Goal: Entertainment & Leisure: Browse casually

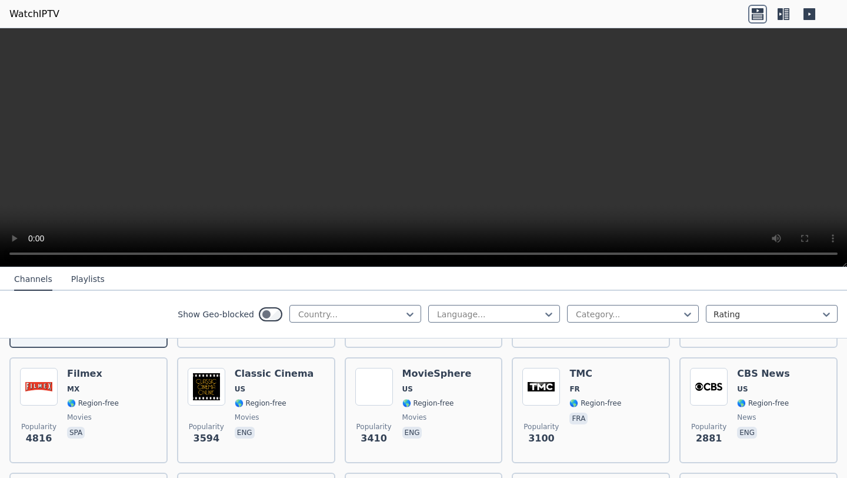
scroll to position [242, 0]
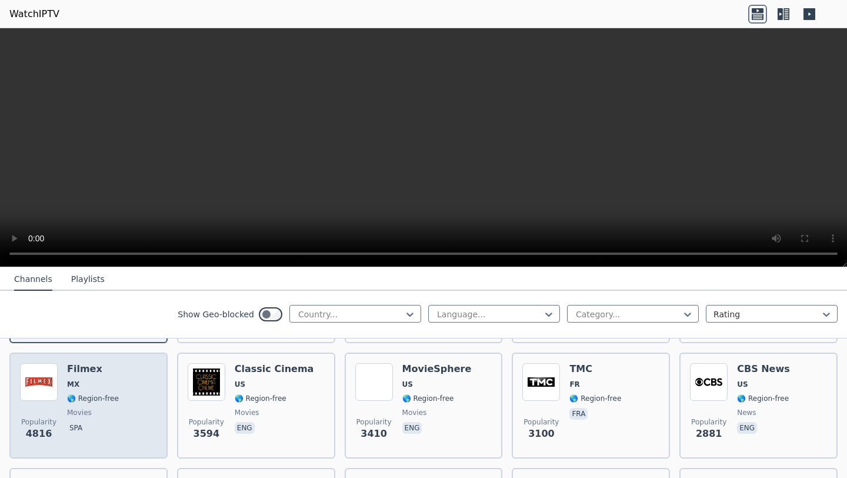
click at [134, 418] on div "Popularity 4816 Filmex MX 🌎 Region-free movies spa" at bounding box center [88, 405] width 137 height 85
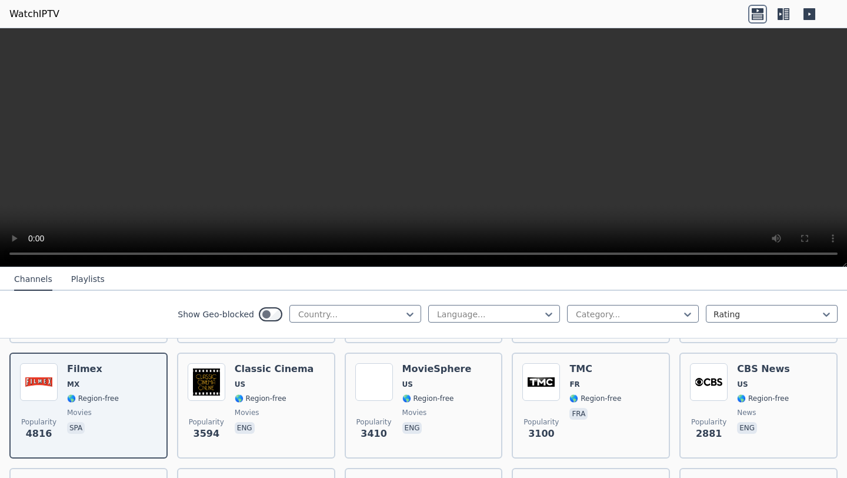
click at [84, 280] on button "Playlists" at bounding box center [88, 279] width 34 height 22
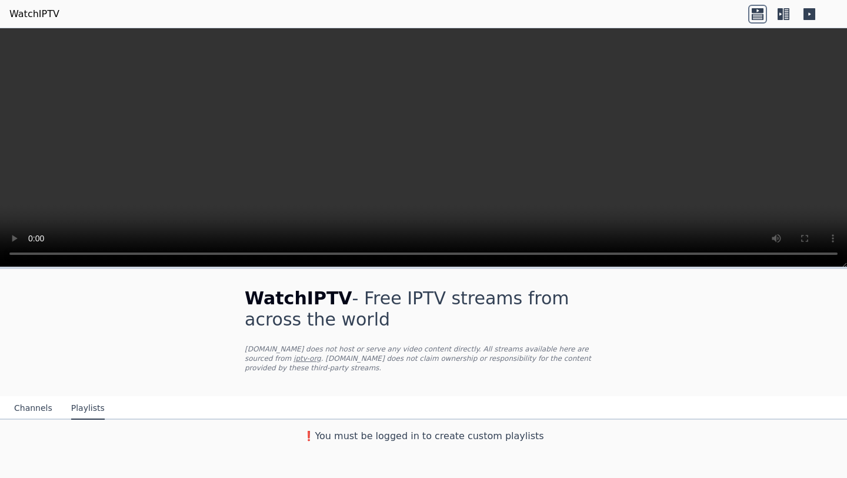
scroll to position [0, 0]
click at [31, 409] on button "Channels" at bounding box center [33, 408] width 38 height 22
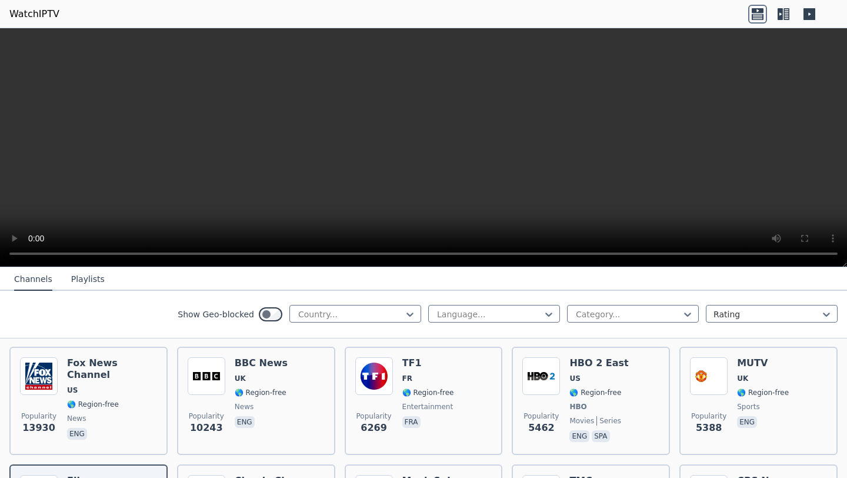
scroll to position [127, 0]
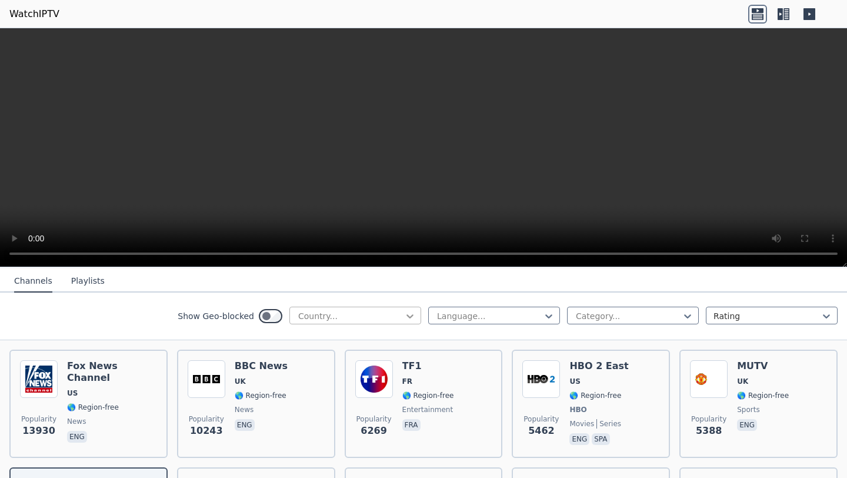
click at [411, 316] on icon at bounding box center [410, 316] width 7 height 4
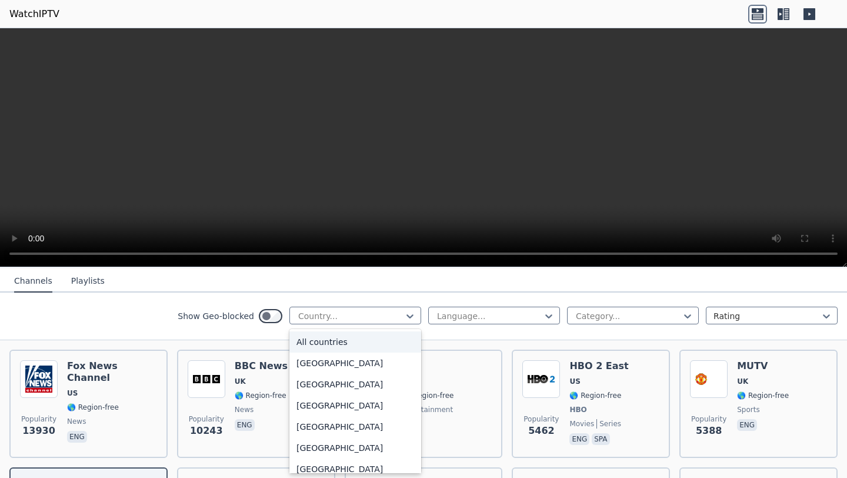
click at [368, 344] on div "All countries" at bounding box center [355, 341] width 132 height 21
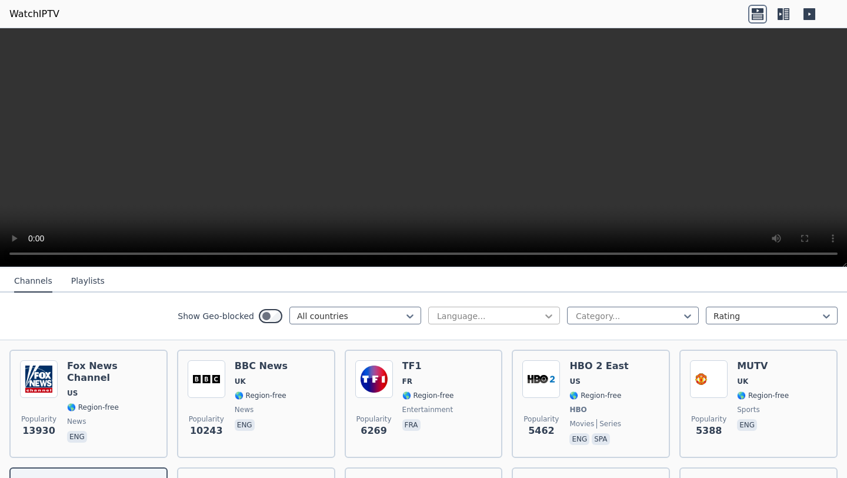
click at [549, 318] on icon at bounding box center [549, 316] width 12 height 12
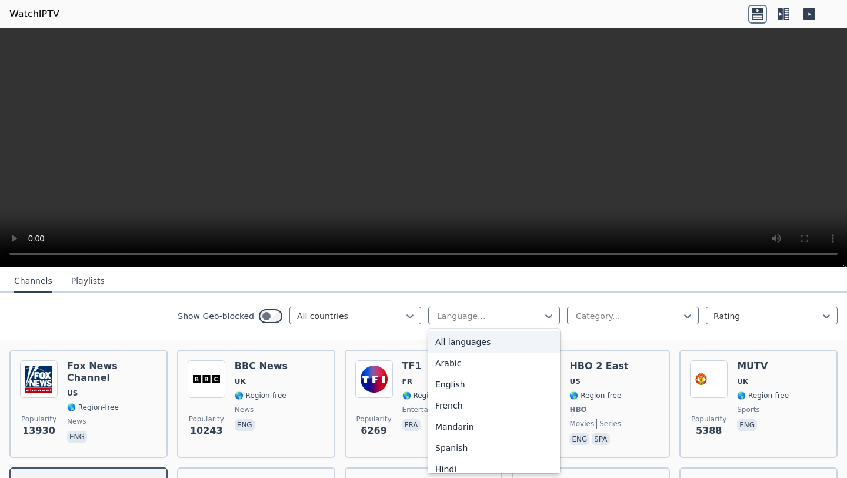
click at [500, 343] on div "All languages" at bounding box center [494, 341] width 132 height 21
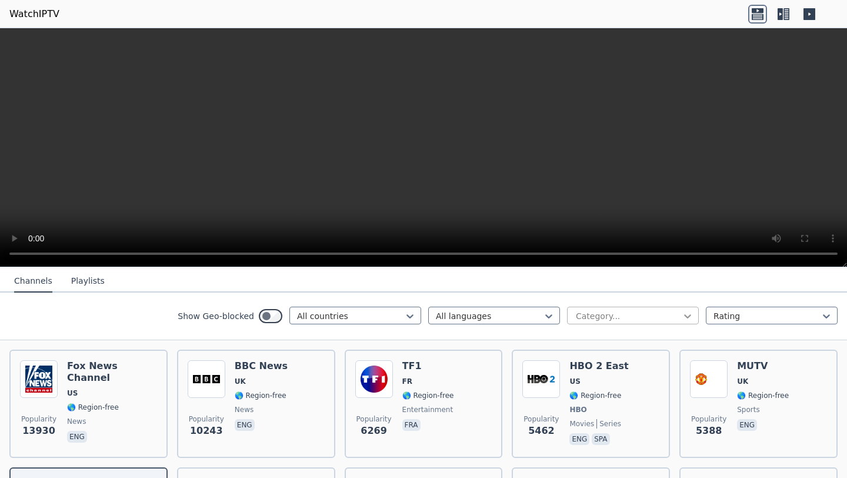
click at [689, 315] on icon at bounding box center [687, 316] width 7 height 4
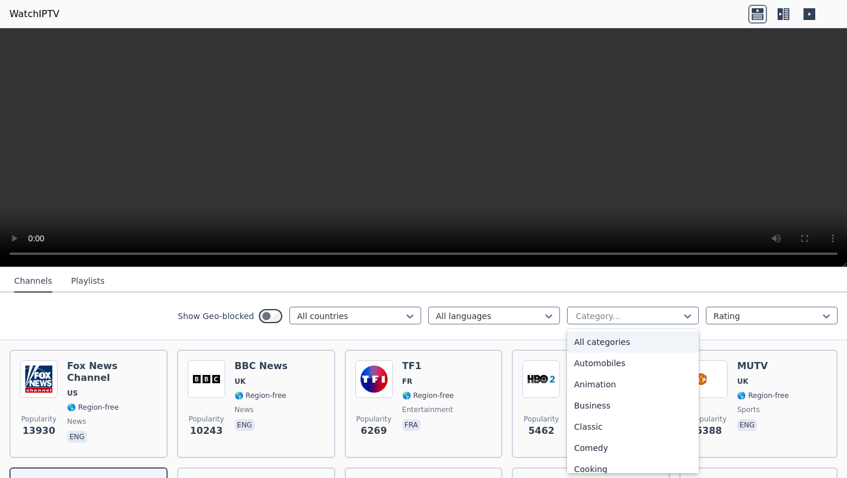
click at [650, 342] on div "All categories" at bounding box center [633, 341] width 132 height 21
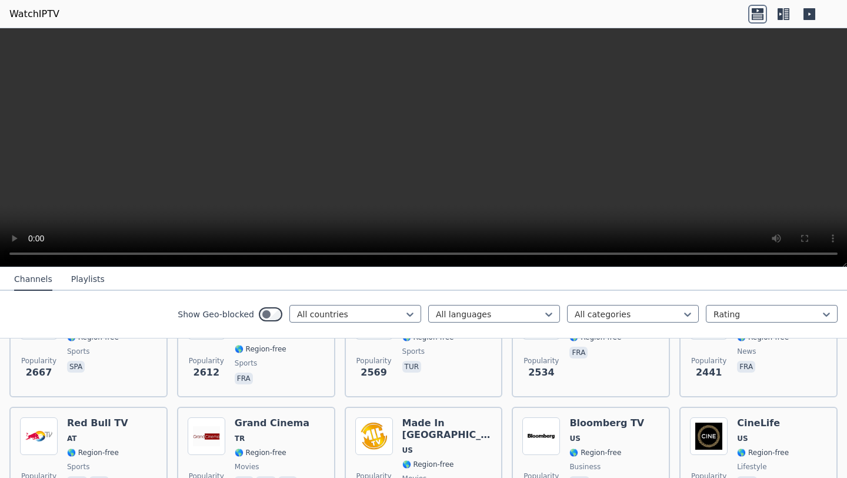
scroll to position [421, 0]
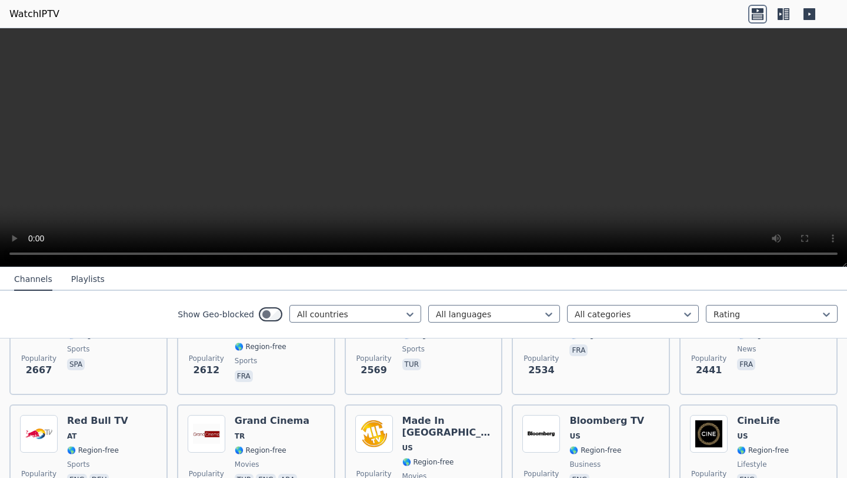
click at [84, 281] on button "Playlists" at bounding box center [88, 279] width 34 height 22
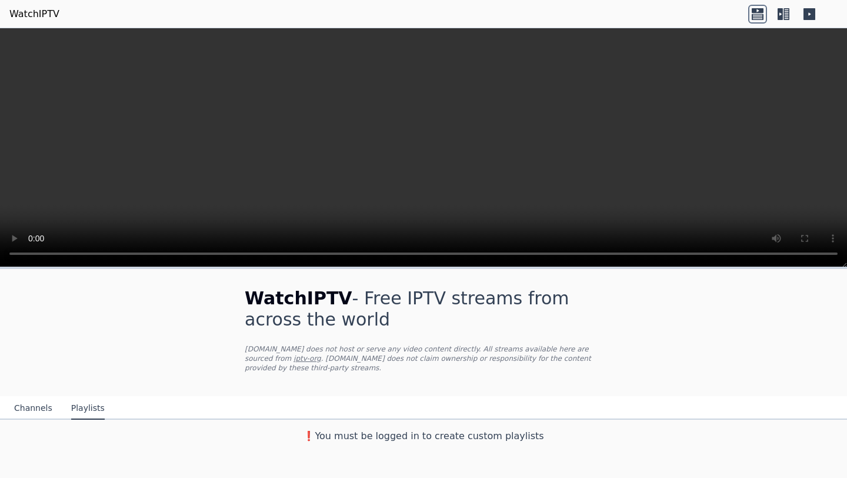
click at [35, 407] on button "Channels" at bounding box center [33, 408] width 38 height 22
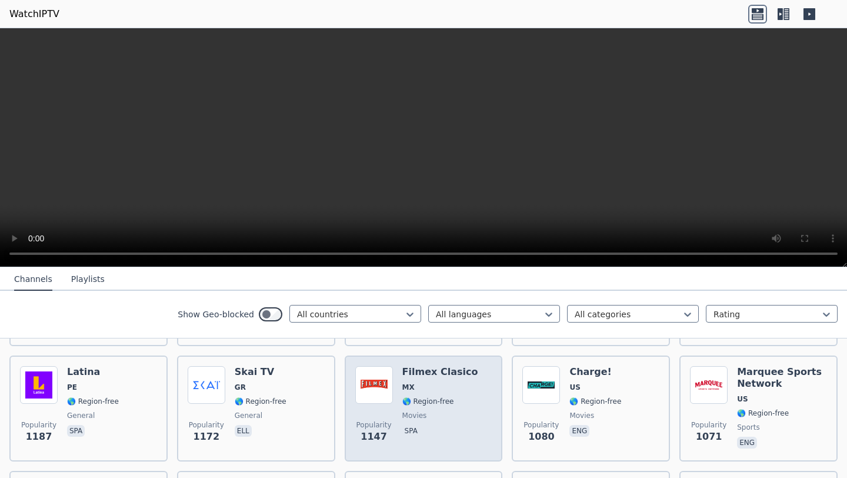
scroll to position [1163, 0]
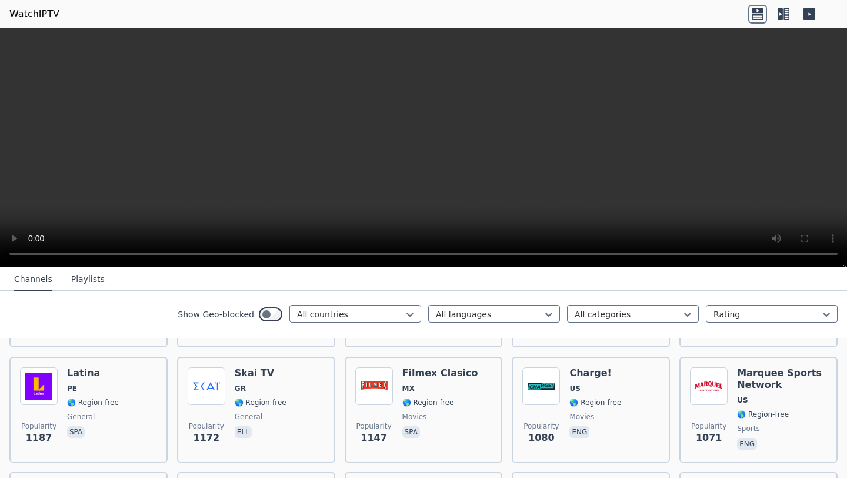
click at [809, 16] on icon at bounding box center [810, 14] width 12 height 12
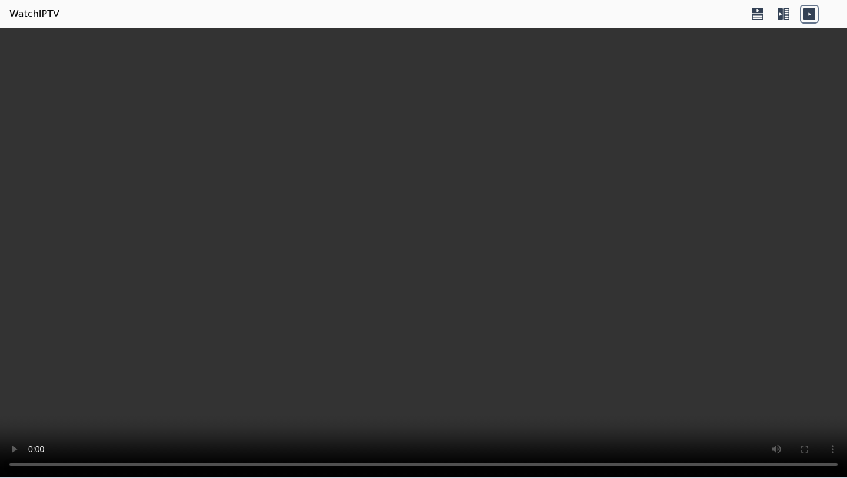
click at [783, 12] on icon at bounding box center [780, 14] width 5 height 12
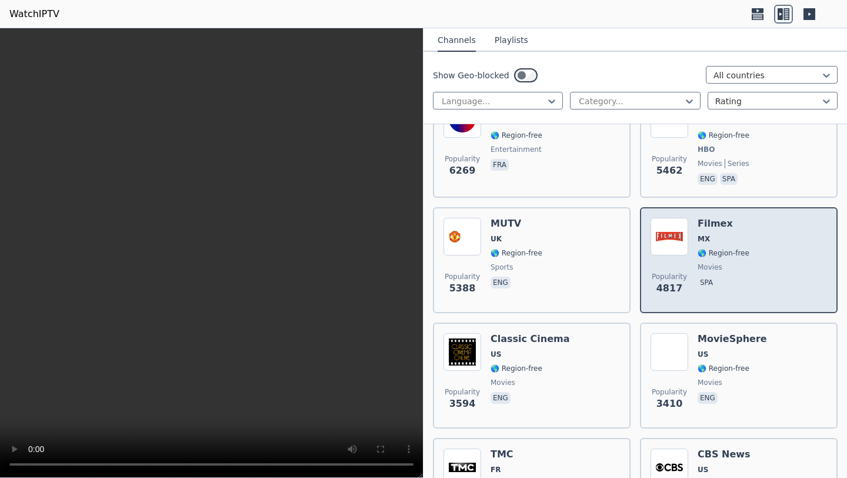
scroll to position [290, 0]
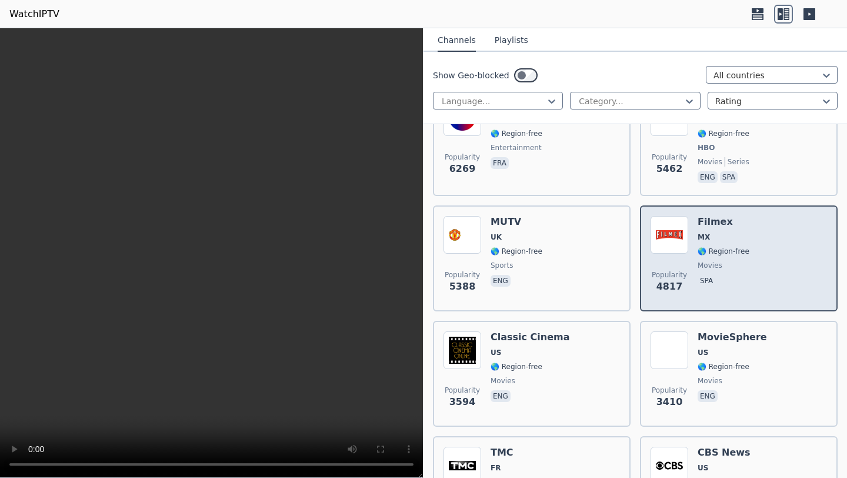
click at [748, 252] on div "Popularity 4817 Filmex MX 🌎 Region-free movies spa" at bounding box center [739, 258] width 177 height 85
click at [749, 265] on div "Popularity 4817 Filmex MX 🌎 Region-free movies spa" at bounding box center [739, 258] width 177 height 85
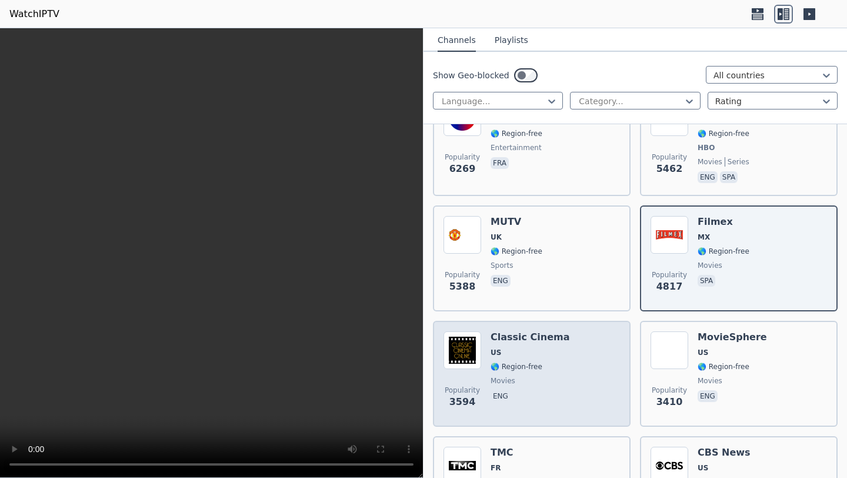
click at [565, 359] on div "Popularity 3594 Classic Cinema US 🌎 Region-free movies eng" at bounding box center [532, 373] width 177 height 85
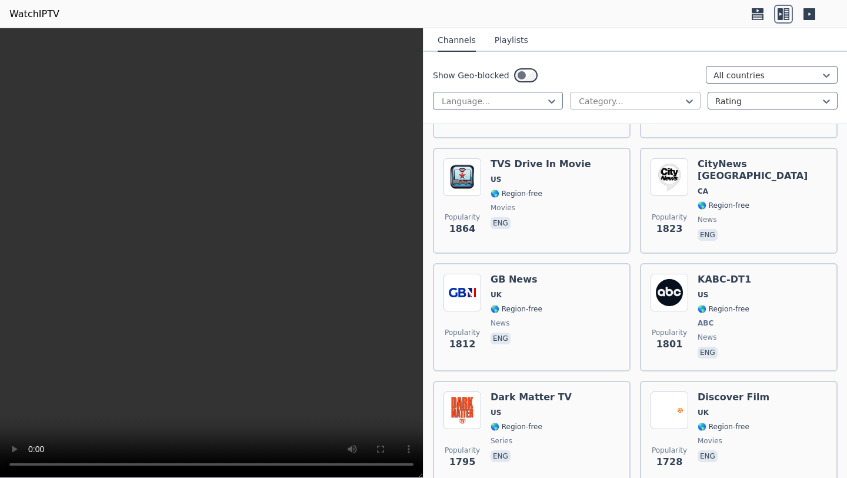
scroll to position [1350, 0]
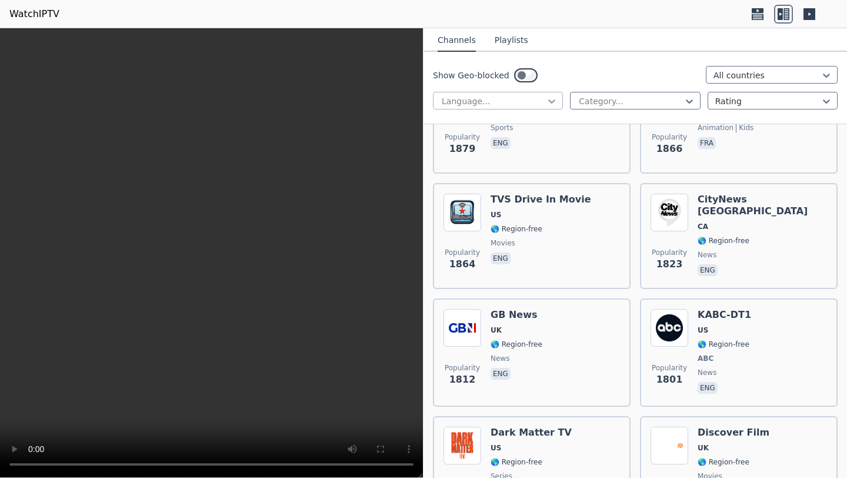
click at [552, 100] on icon at bounding box center [552, 101] width 12 height 12
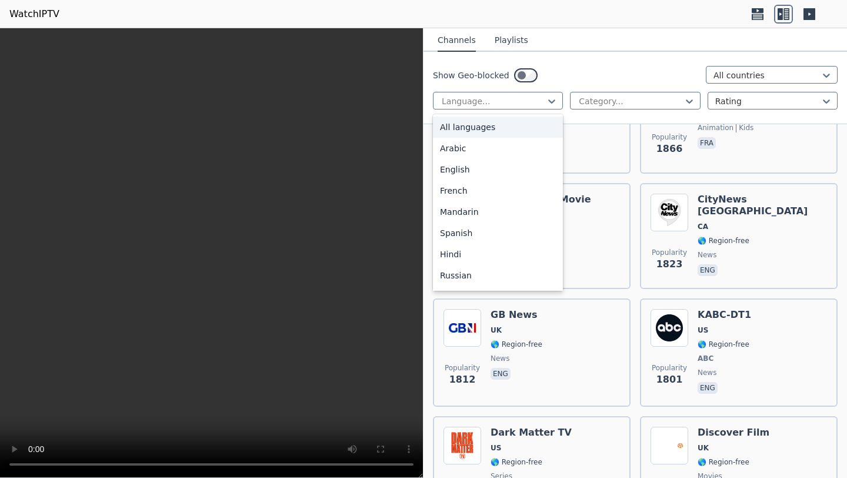
click at [529, 122] on div "All languages" at bounding box center [498, 126] width 130 height 21
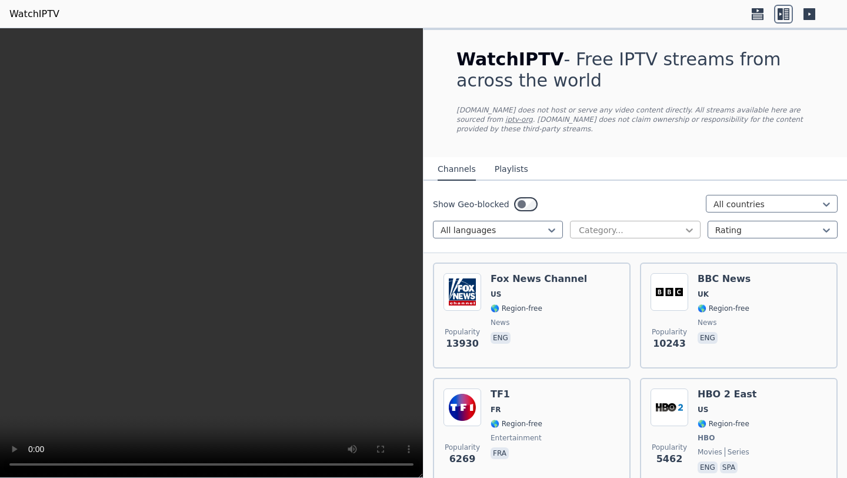
click at [690, 229] on icon at bounding box center [690, 230] width 12 height 12
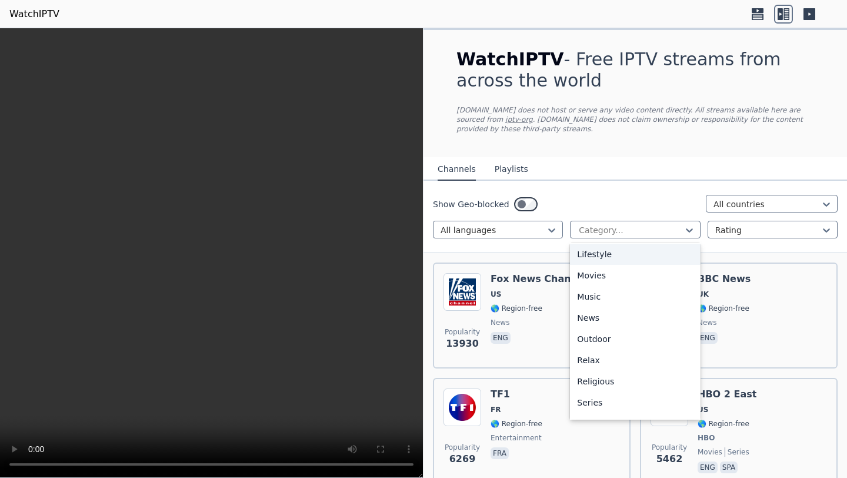
scroll to position [302, 0]
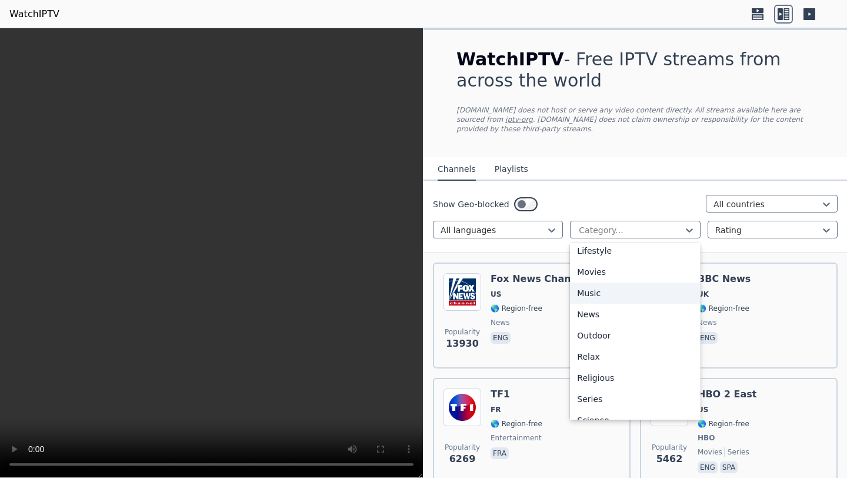
click at [631, 295] on div "Music" at bounding box center [635, 292] width 130 height 21
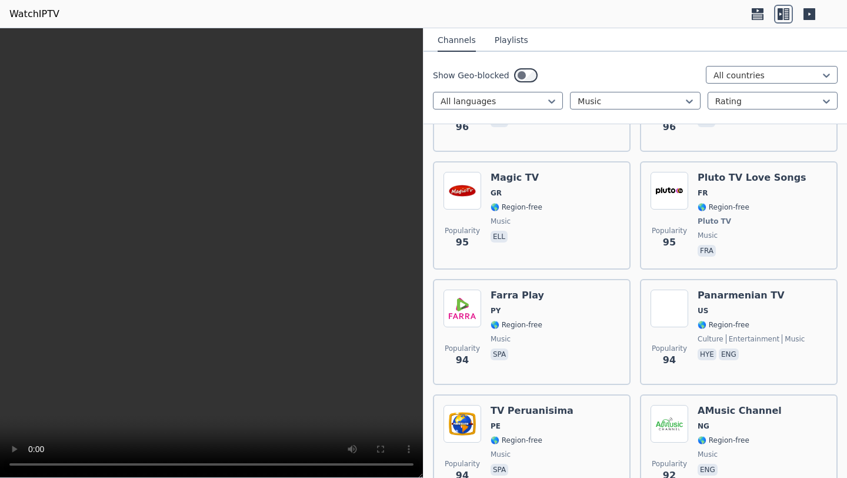
scroll to position [4514, 0]
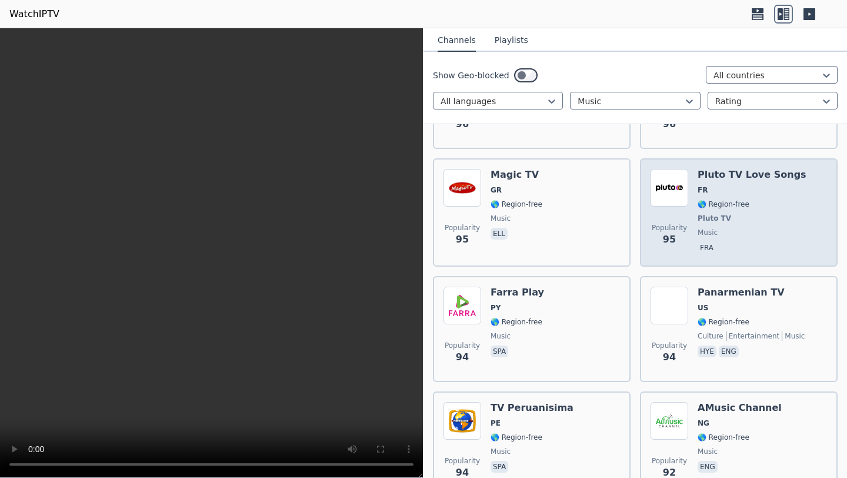
click at [771, 184] on div "Pluto TV Love Songs FR 🌎 Region-free Pluto TV music fra" at bounding box center [752, 212] width 109 height 87
click at [750, 222] on span "Pluto TV" at bounding box center [752, 218] width 109 height 9
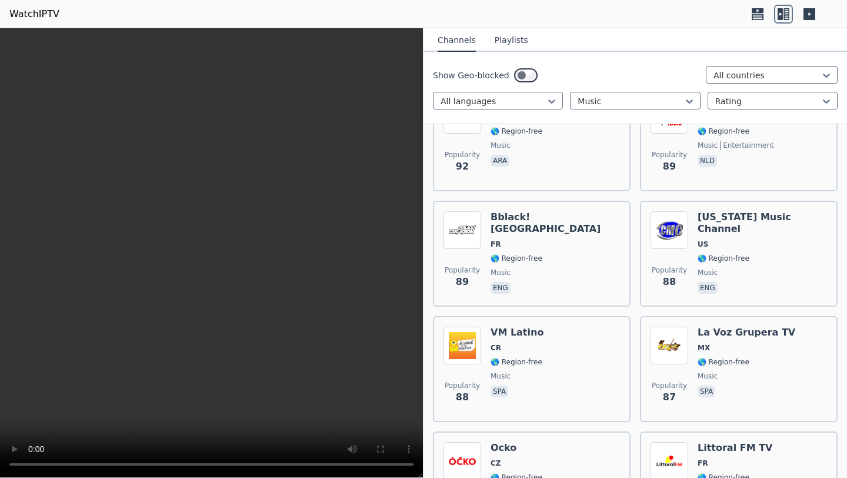
scroll to position [4947, 0]
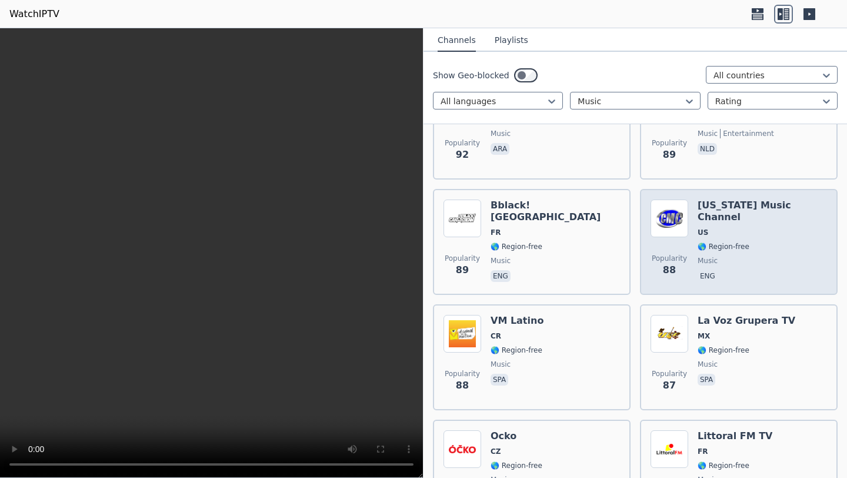
click at [757, 242] on span "🌎 Region-free" at bounding box center [762, 246] width 129 height 9
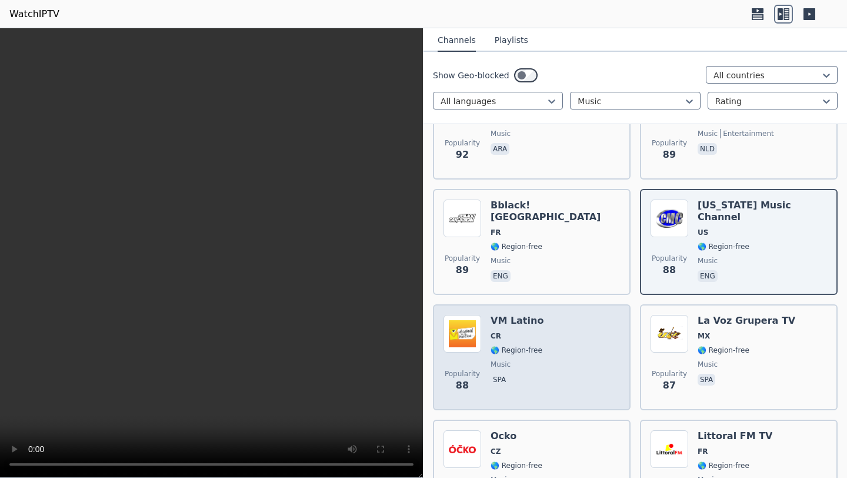
click at [551, 362] on div "Popularity 88 VM Latino CR 🌎 Region-free music spa" at bounding box center [532, 357] width 177 height 85
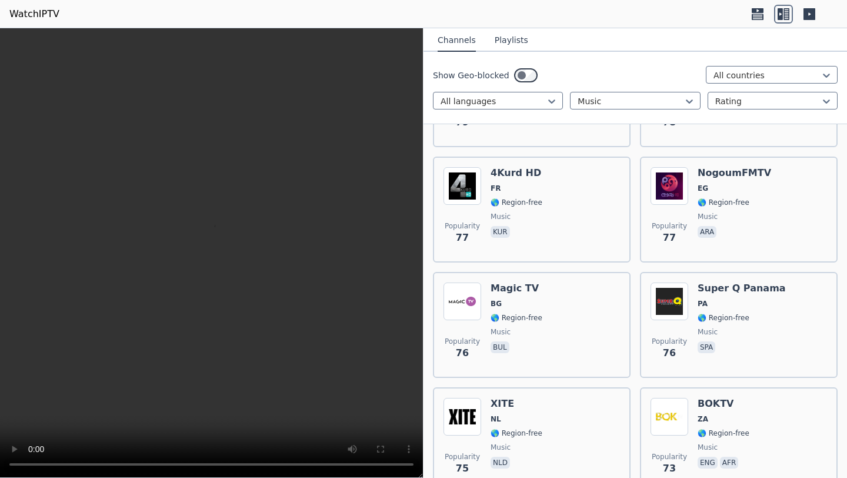
scroll to position [5904, 0]
click at [580, 314] on div "Popularity 76 Magic TV BG 🌎 Region-free music bul" at bounding box center [532, 323] width 177 height 85
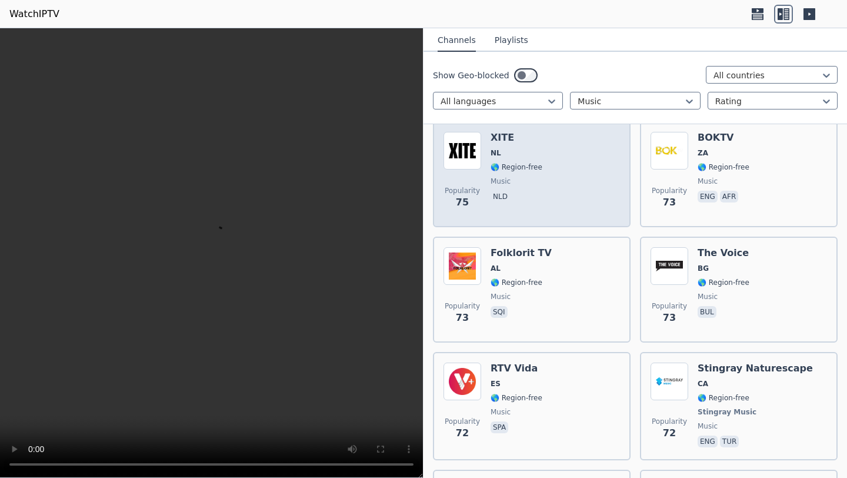
scroll to position [6169, 0]
click at [572, 304] on div "Popularity 73 Folklorit TV AL 🌎 Region-free music sqi" at bounding box center [532, 289] width 177 height 85
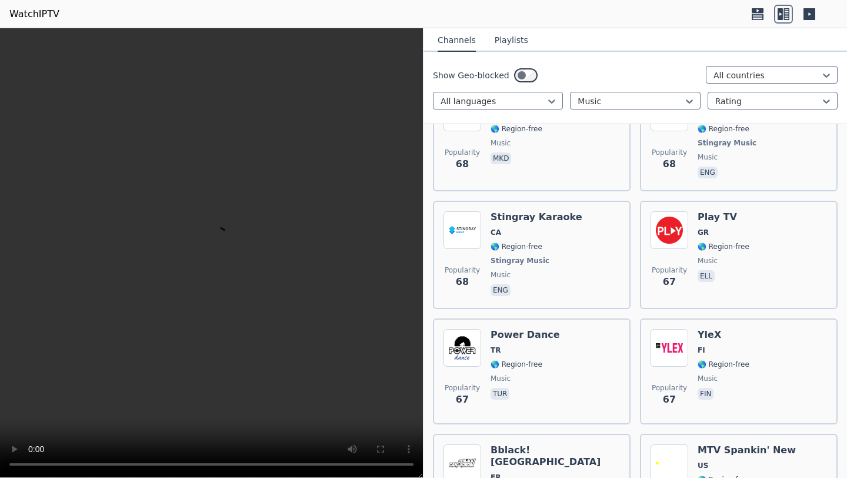
scroll to position [6794, 0]
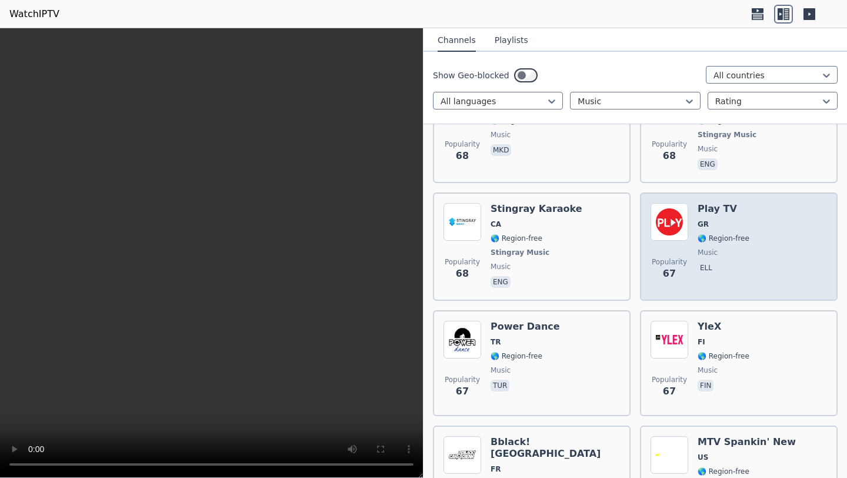
click at [691, 261] on div "Popularity 67 Play TV GR 🌎 Region-free music ell" at bounding box center [739, 246] width 177 height 87
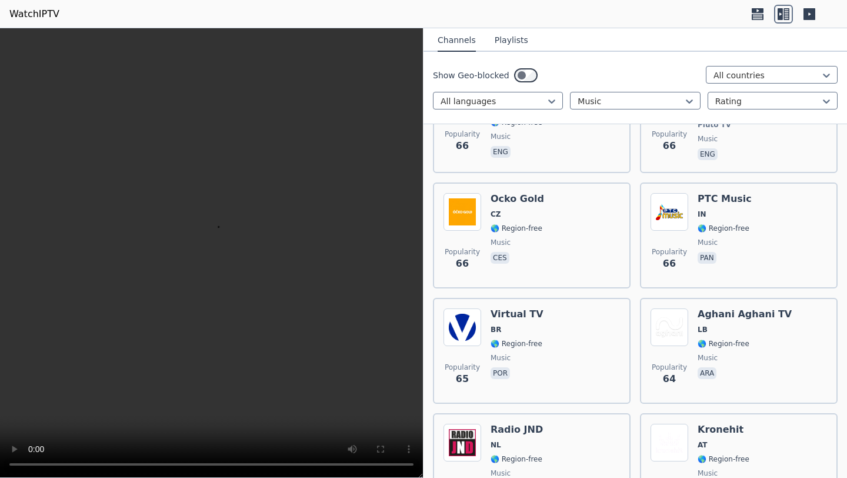
scroll to position [7157, 0]
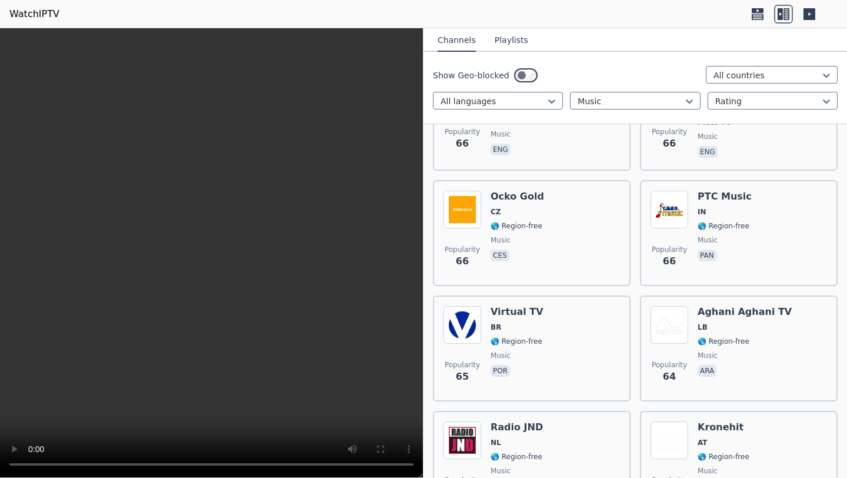
click at [577, 213] on div "Popularity 66 Ocko Gold CZ 🌎 Region-free music ces" at bounding box center [532, 233] width 177 height 85
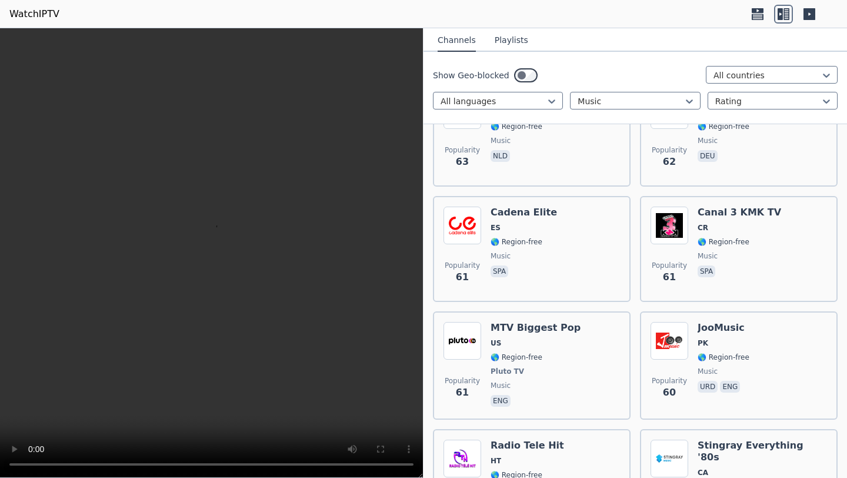
scroll to position [7489, 0]
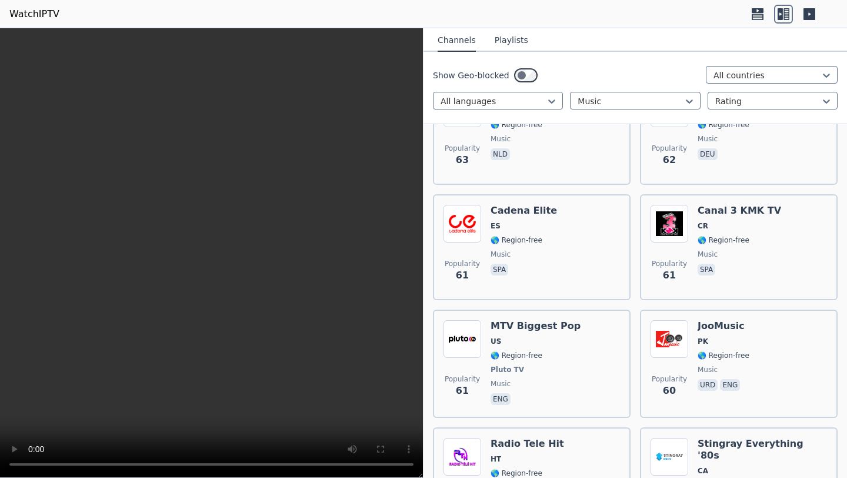
click at [572, 232] on div "Popularity 61 Cadena Elite ES 🌎 Region-free music spa" at bounding box center [532, 247] width 177 height 85
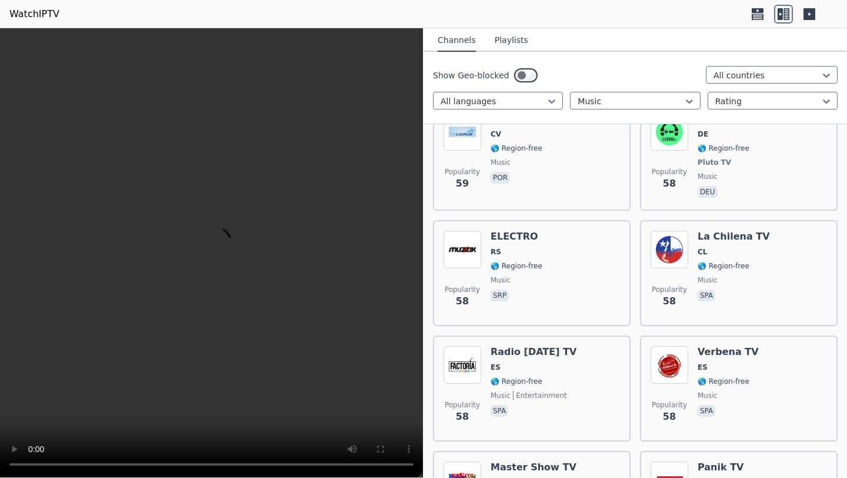
scroll to position [7946, 0]
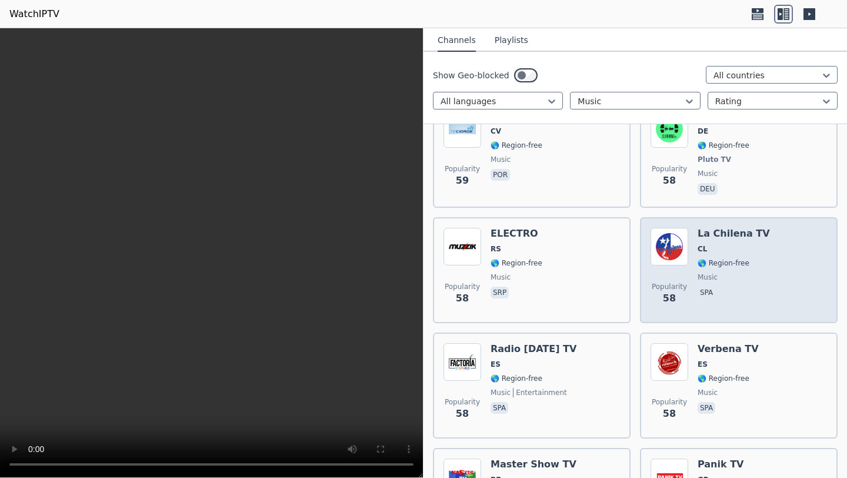
click at [704, 242] on div "La Chilena TV CL 🌎 Region-free music spa" at bounding box center [734, 270] width 72 height 85
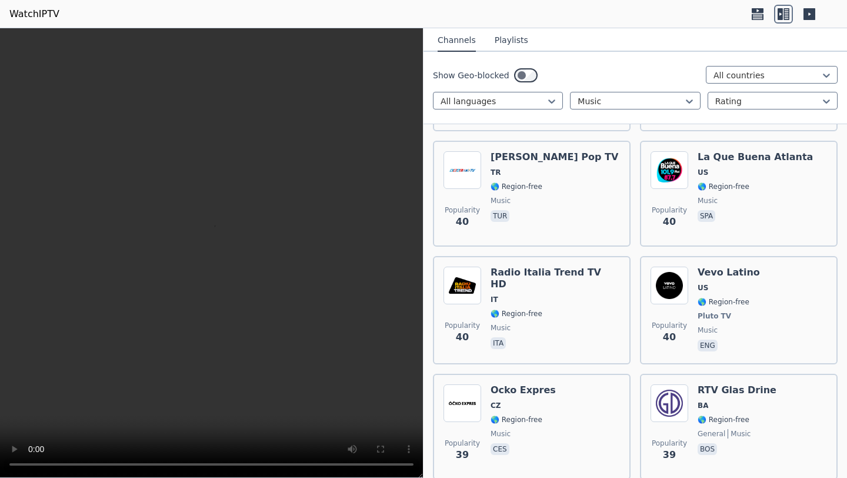
scroll to position [11196, 0]
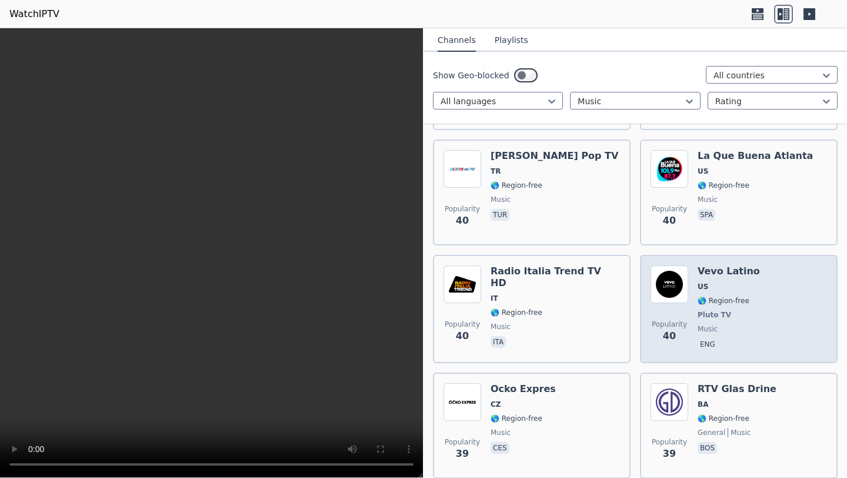
click at [737, 282] on span "US" at bounding box center [729, 286] width 62 height 9
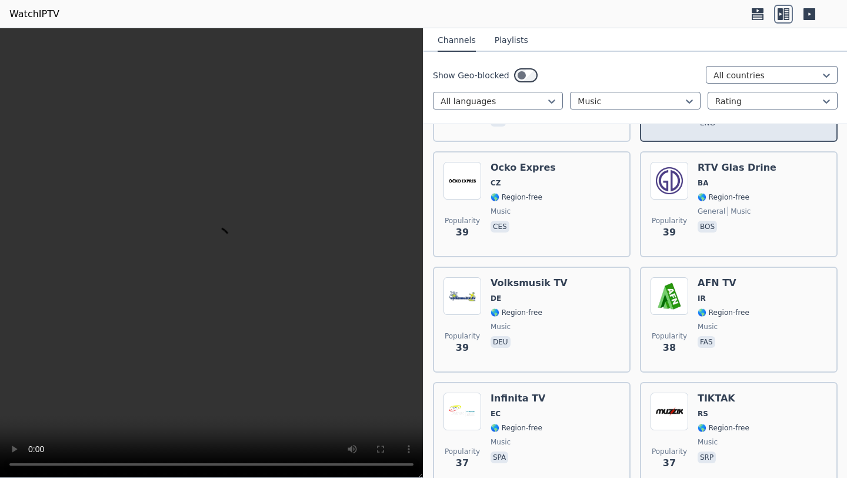
scroll to position [11419, 0]
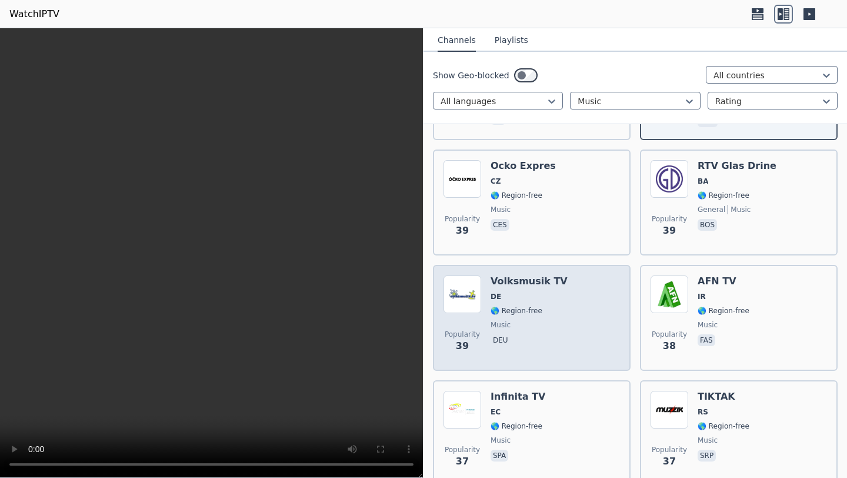
click at [590, 275] on div "Popularity 39 Volksmusik TV DE 🌎 Region-free music deu" at bounding box center [532, 317] width 177 height 85
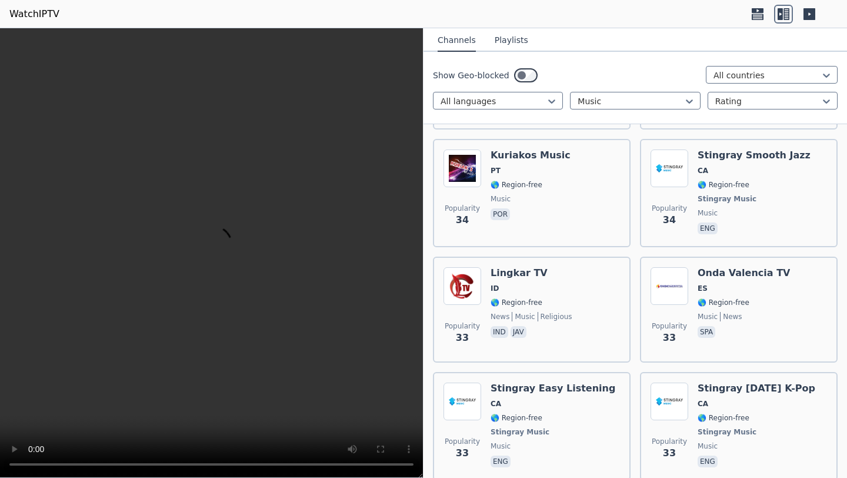
scroll to position [12487, 0]
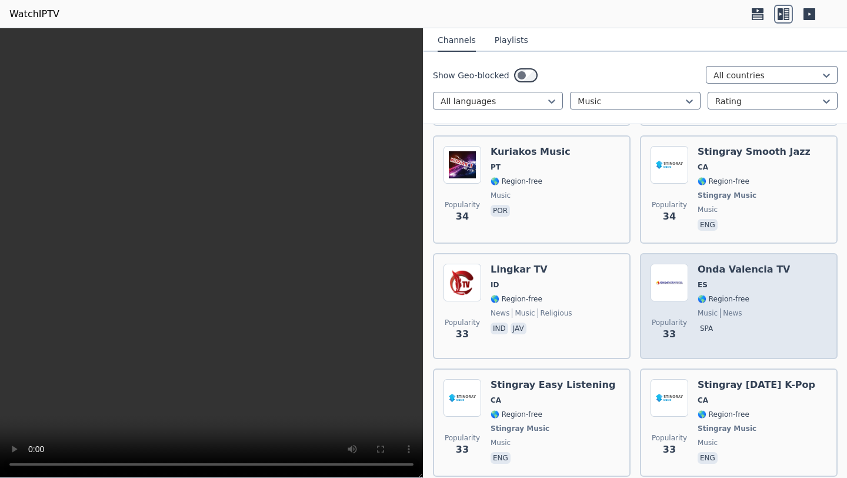
click at [754, 294] on span "🌎 Region-free" at bounding box center [744, 298] width 92 height 9
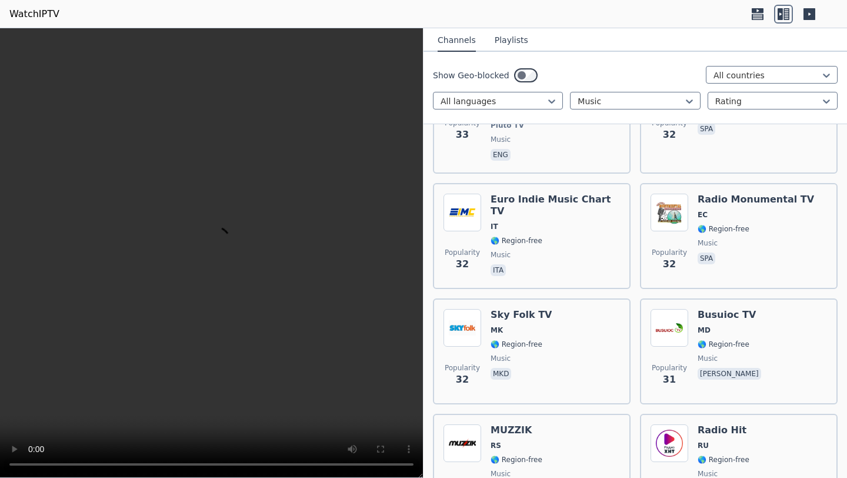
scroll to position [12921, 0]
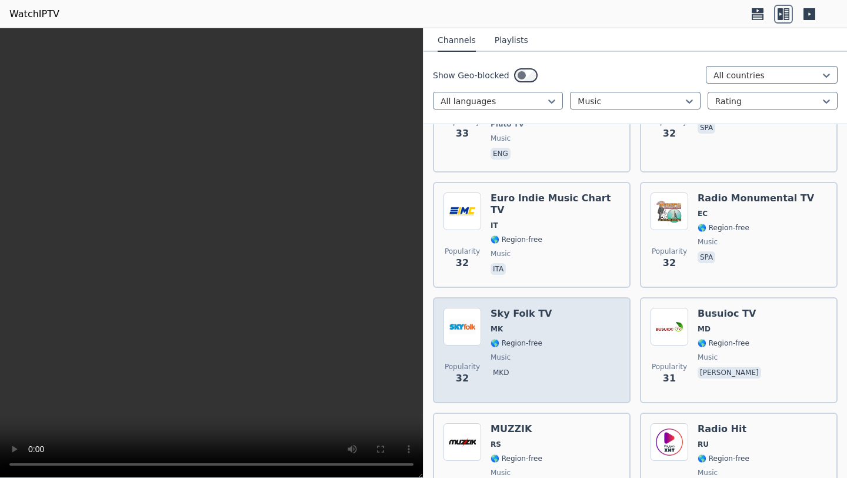
click at [572, 308] on div "Popularity 32 Sky Folk TV MK 🌎 Region-free music mkd" at bounding box center [532, 350] width 177 height 85
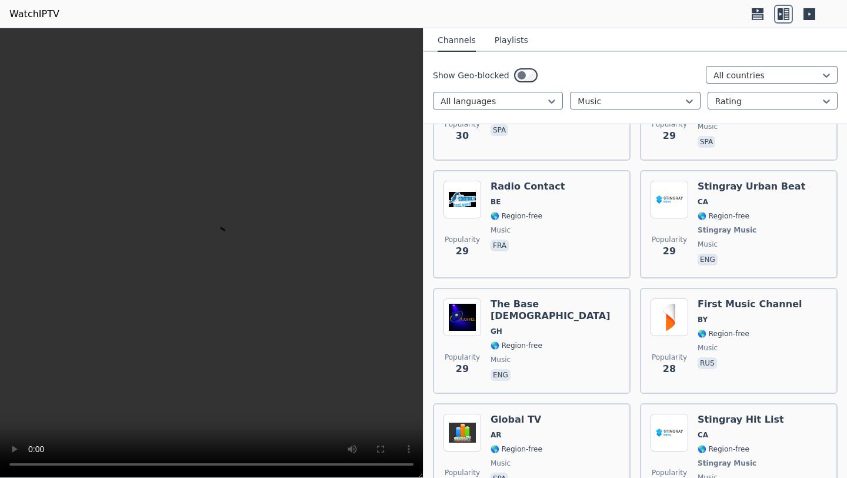
scroll to position [13746, 0]
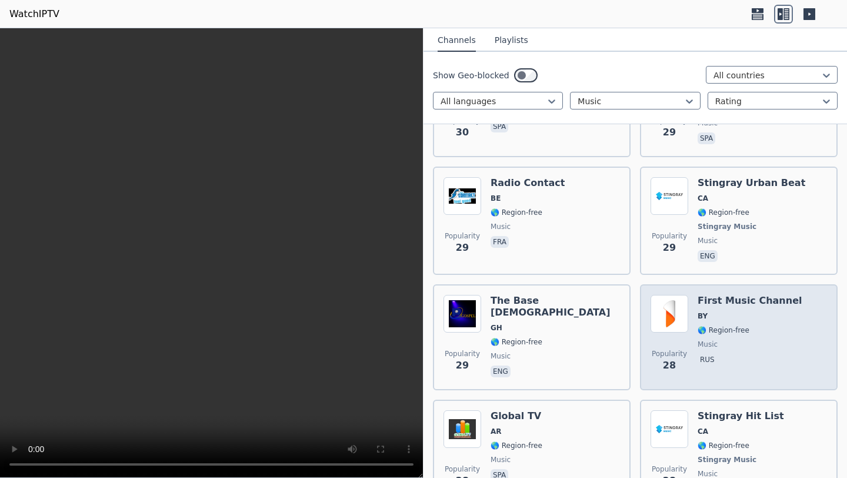
click at [717, 339] on span "music" at bounding box center [708, 343] width 20 height 9
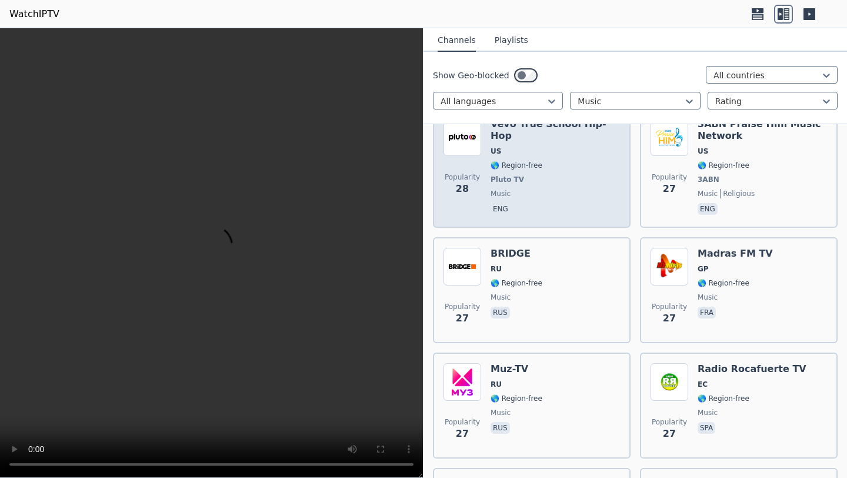
scroll to position [14350, 0]
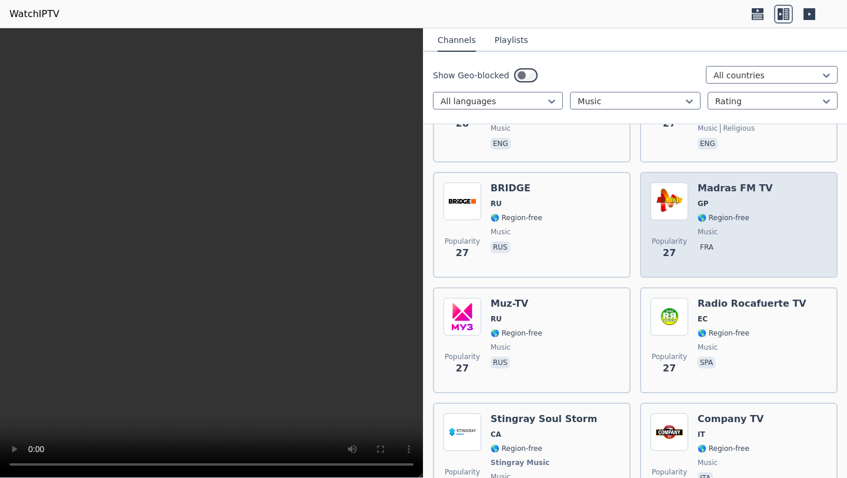
click at [744, 241] on span "fra" at bounding box center [735, 248] width 75 height 14
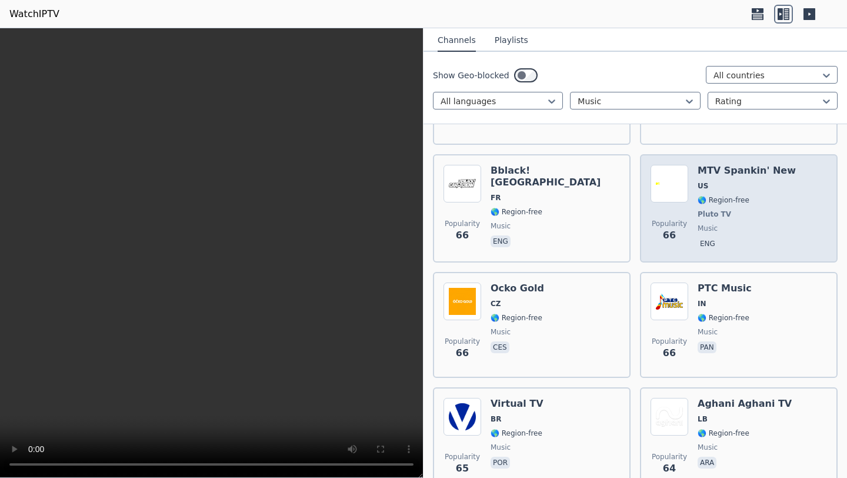
scroll to position [7033, 0]
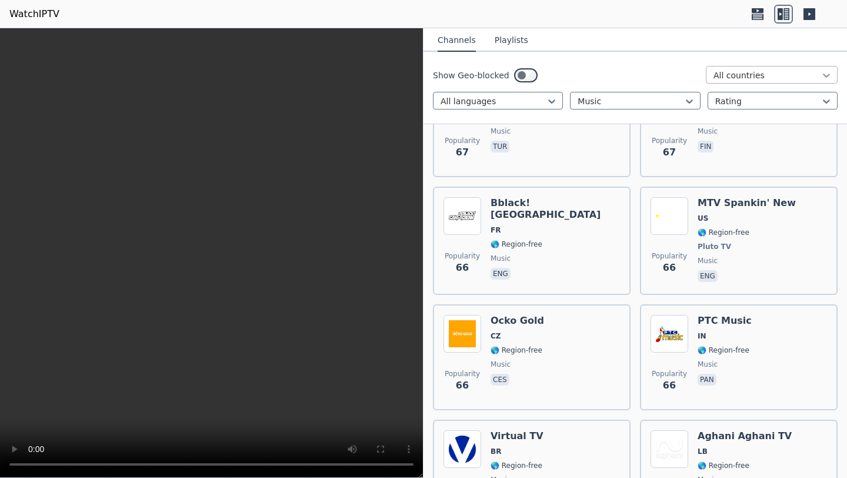
click at [830, 75] on icon at bounding box center [827, 75] width 12 height 12
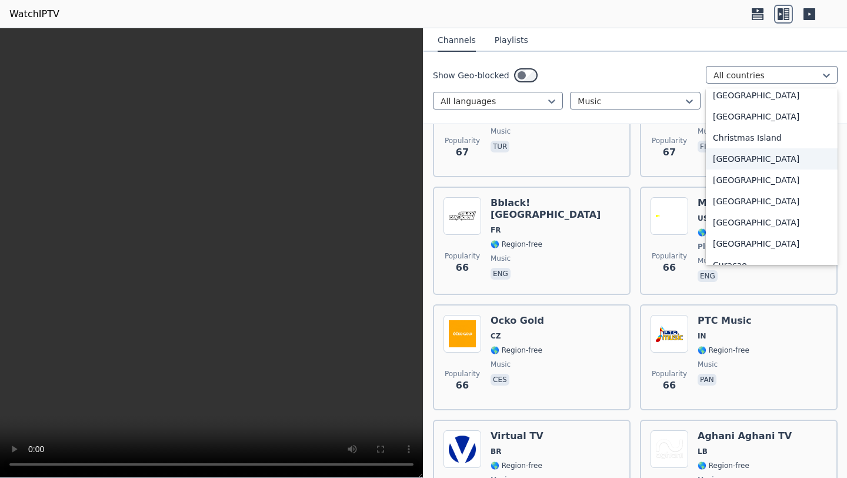
scroll to position [818, 0]
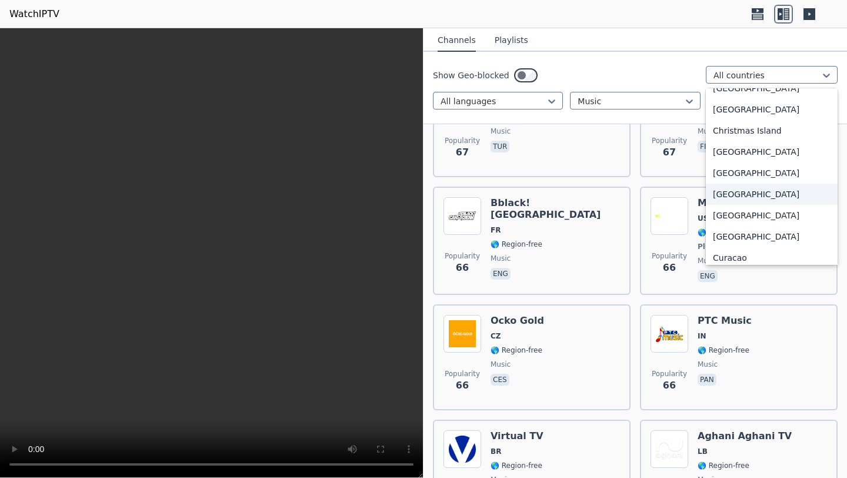
click at [770, 192] on div "Costa Rica" at bounding box center [772, 194] width 132 height 21
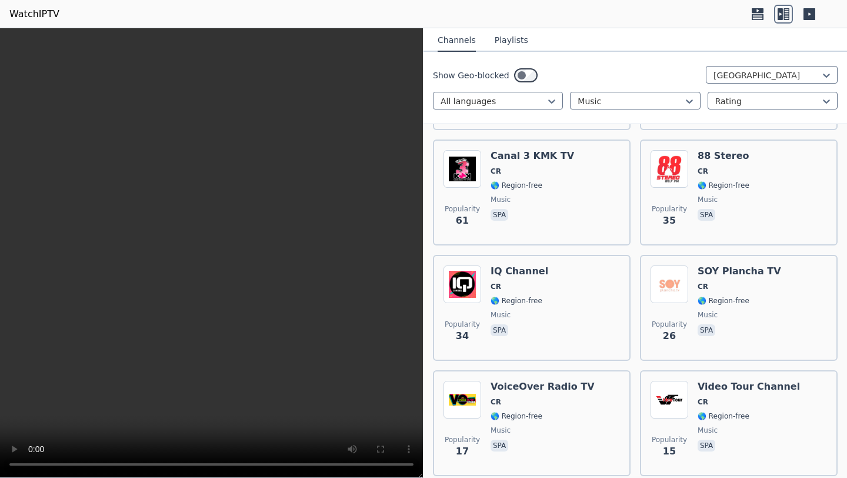
scroll to position [357, 0]
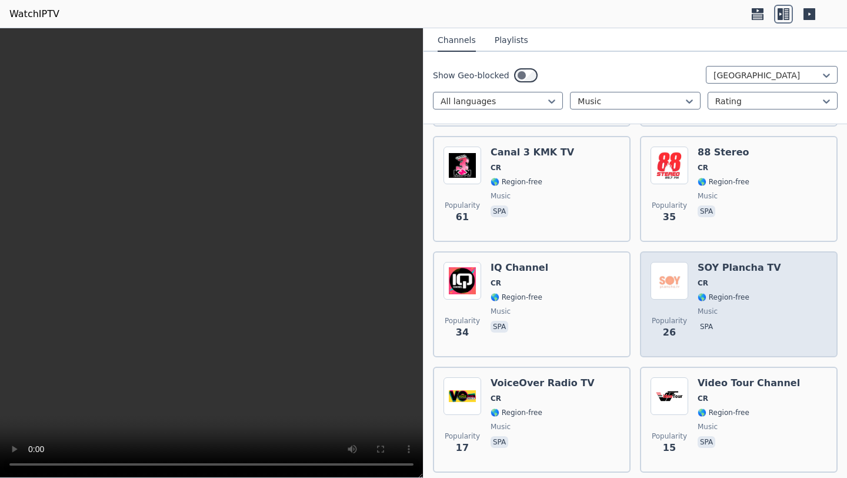
click at [723, 264] on h6 "SOY Plancha TV" at bounding box center [740, 268] width 84 height 12
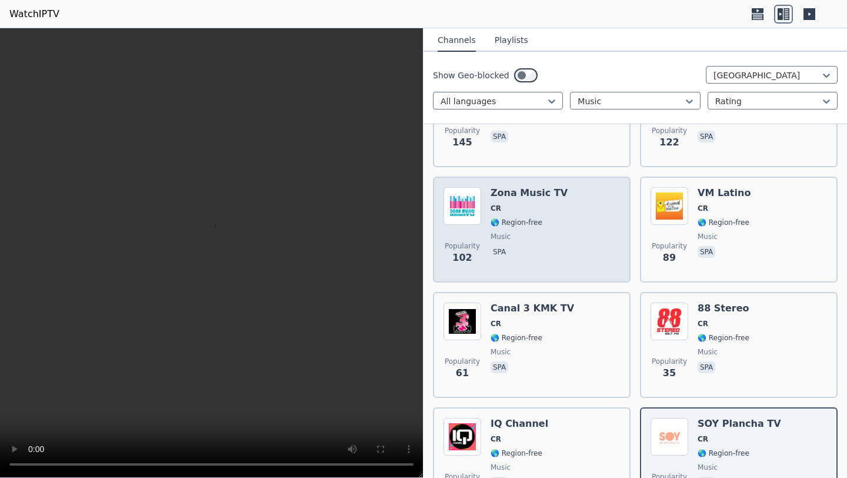
scroll to position [205, 0]
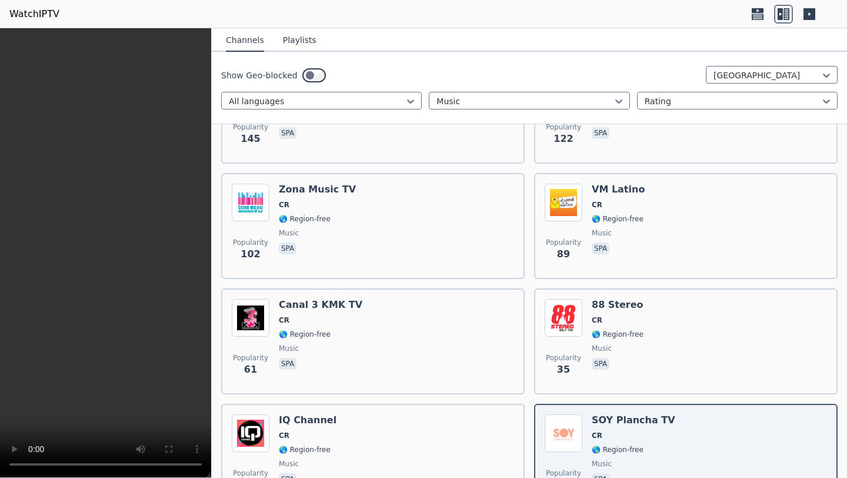
click at [788, 17] on icon at bounding box center [787, 14] width 6 height 12
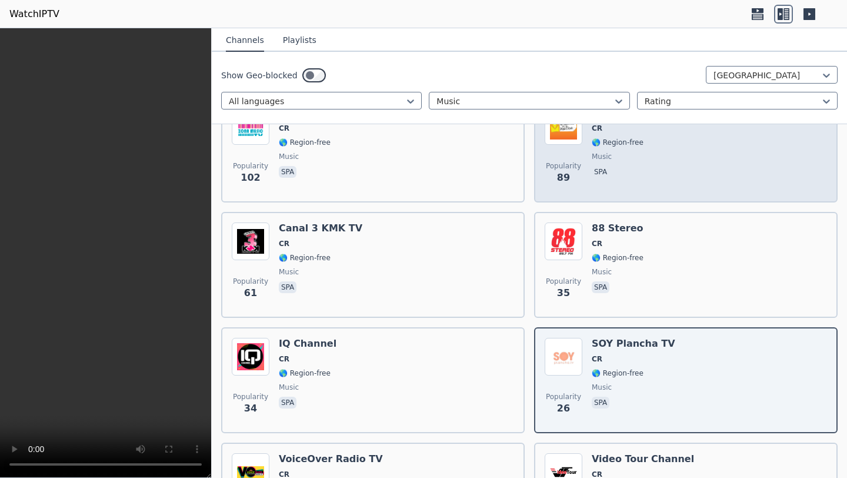
scroll to position [0, 0]
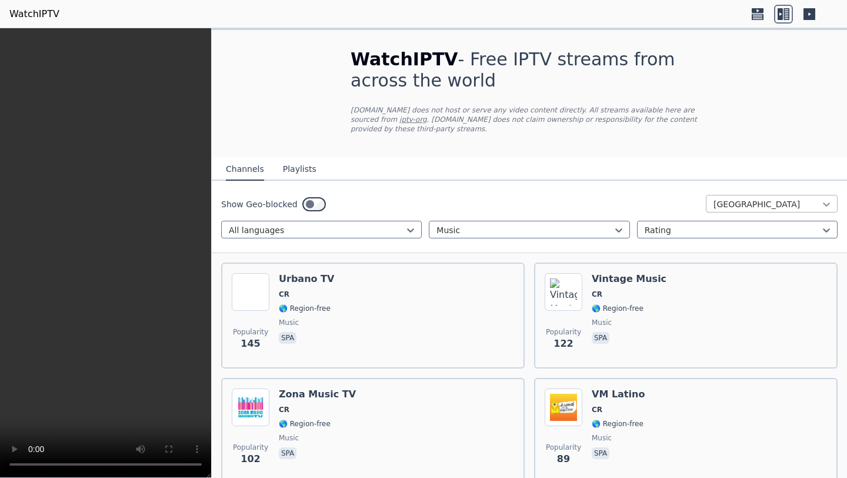
click at [830, 206] on icon at bounding box center [827, 204] width 12 height 12
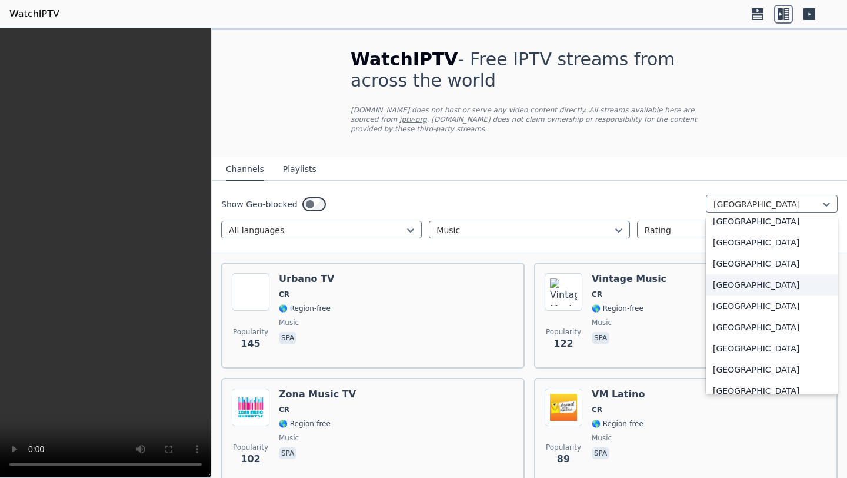
scroll to position [1156, 0]
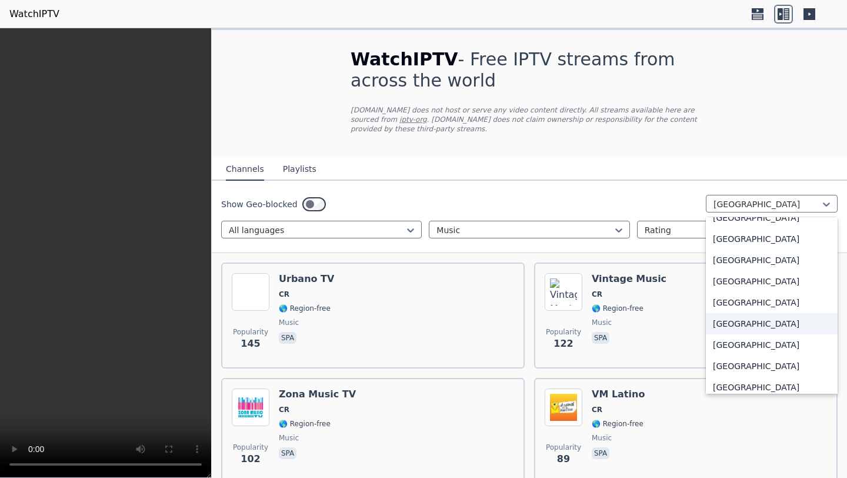
click at [757, 334] on div "Estonia" at bounding box center [772, 323] width 132 height 21
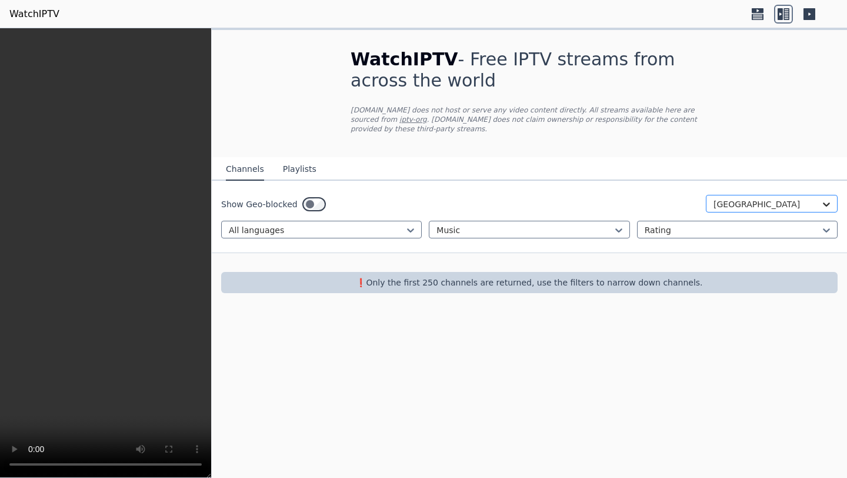
click at [827, 204] on icon at bounding box center [826, 204] width 7 height 4
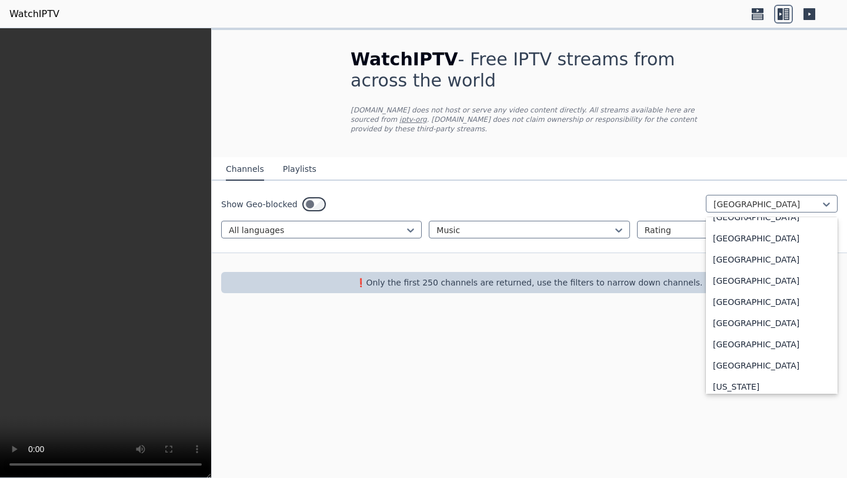
scroll to position [1328, 0]
click at [768, 289] on div "France" at bounding box center [772, 278] width 132 height 21
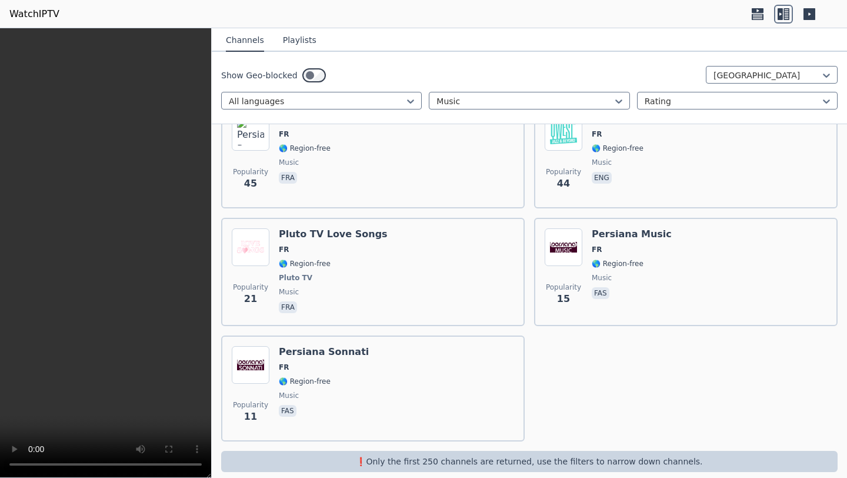
scroll to position [1213, 0]
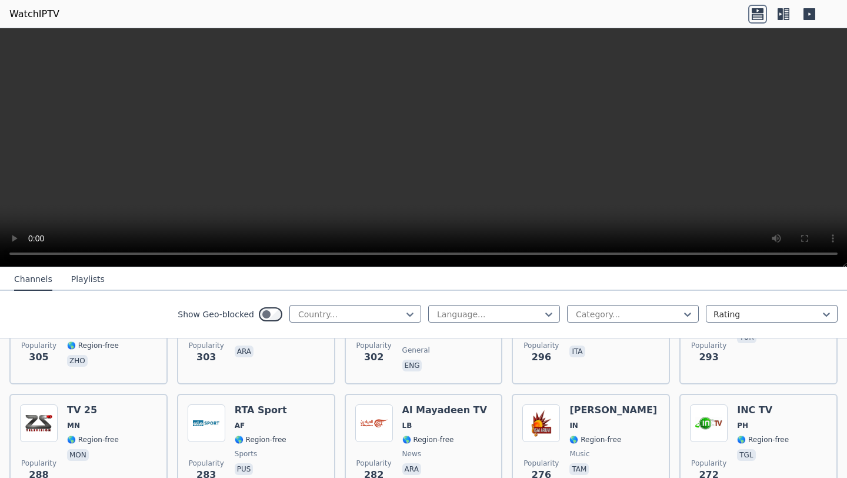
scroll to position [5974, 0]
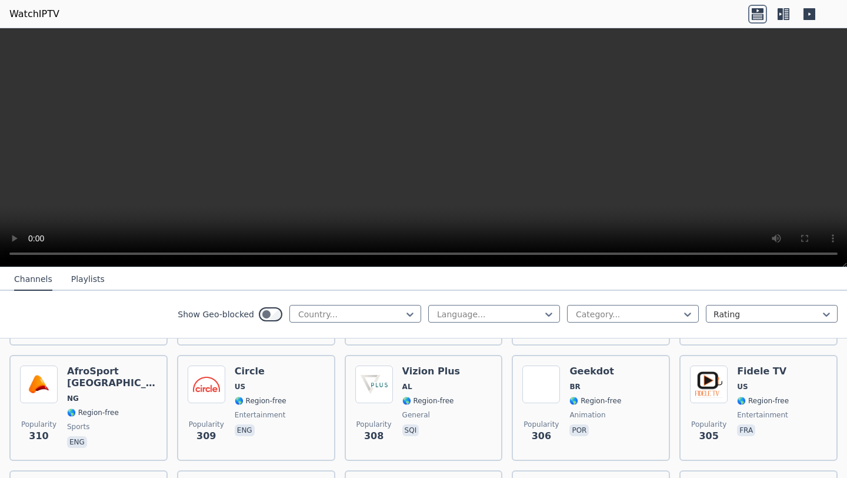
scroll to position [5779, 0]
